Goal: Information Seeking & Learning: Find specific page/section

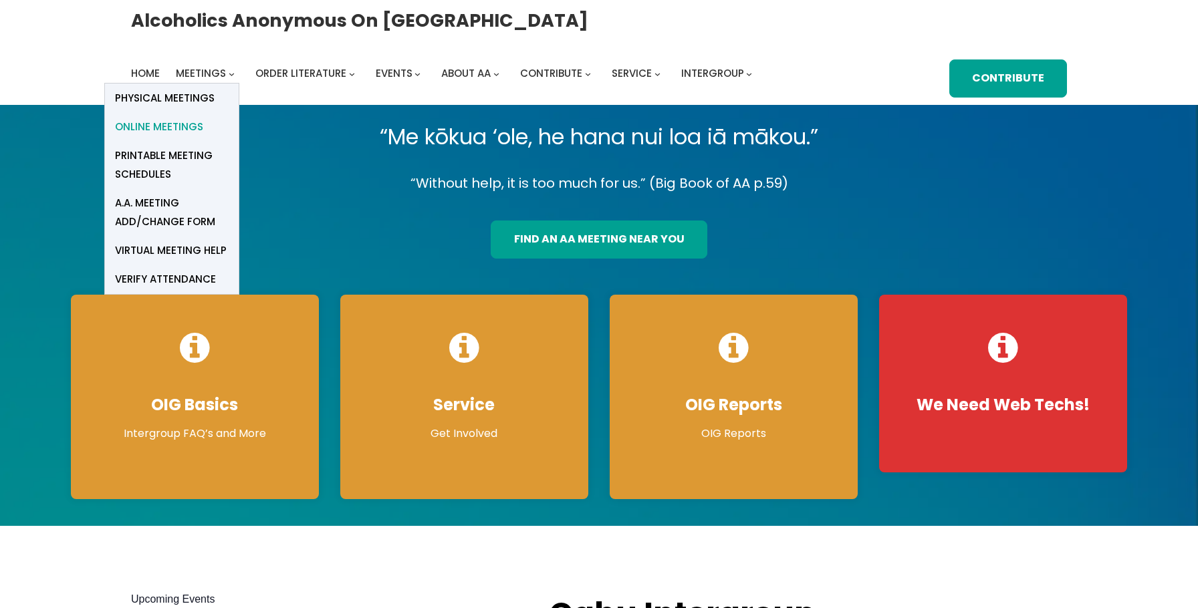
click at [184, 124] on span "Online Meetings" at bounding box center [159, 127] width 88 height 19
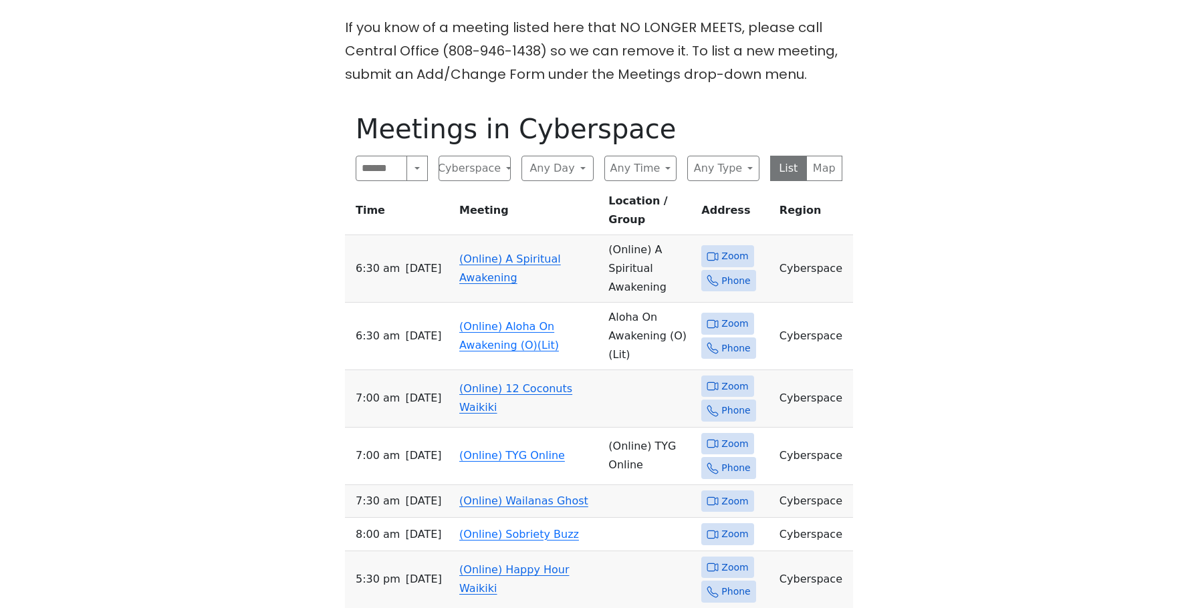
scroll to position [626, 0]
click at [511, 252] on link "(Online) A Spiritual Awakening" at bounding box center [510, 267] width 102 height 31
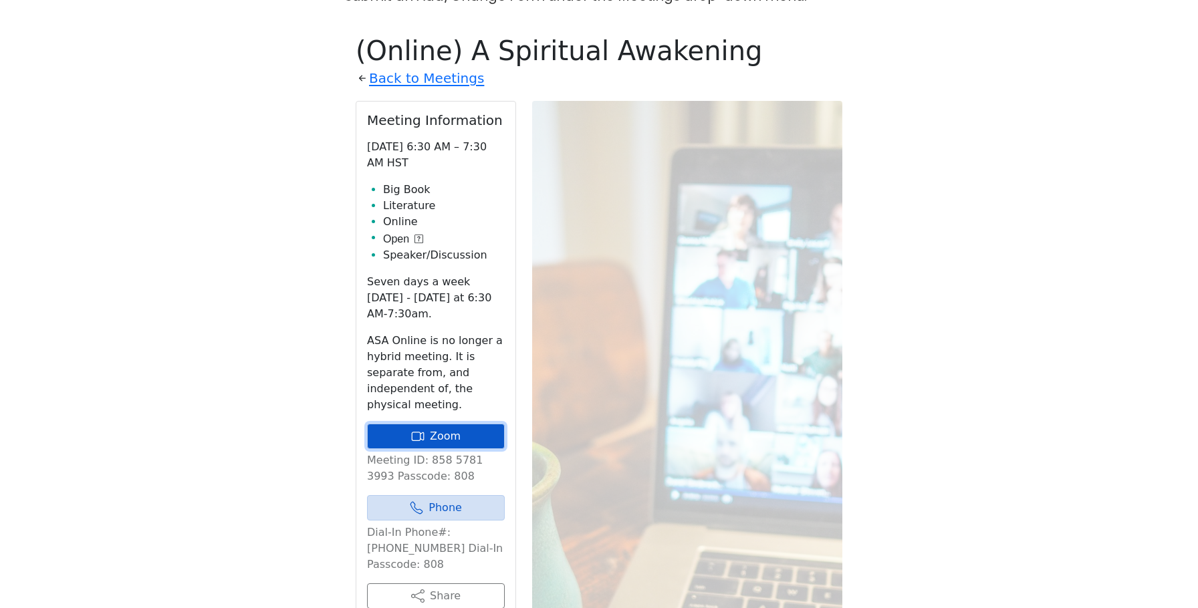
click at [420, 430] on icon at bounding box center [417, 436] width 13 height 13
